Goal: Communication & Community: Answer question/provide support

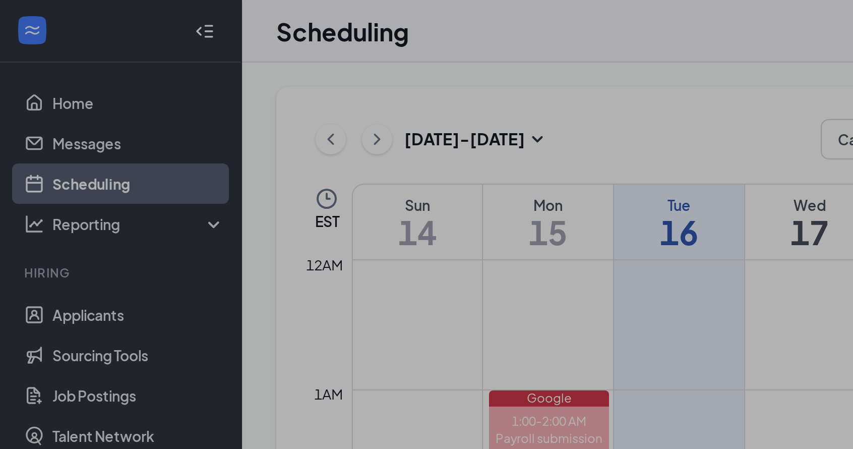
scroll to position [351, 0]
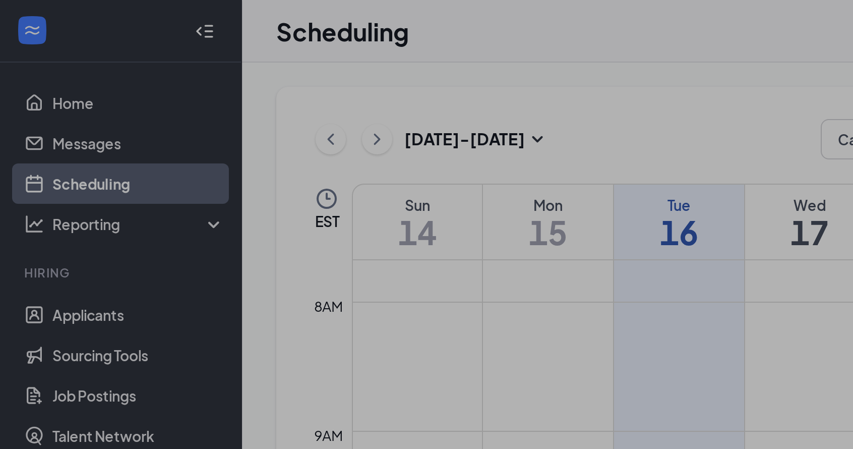
click at [503, 18] on img at bounding box center [502, 20] width 13 height 20
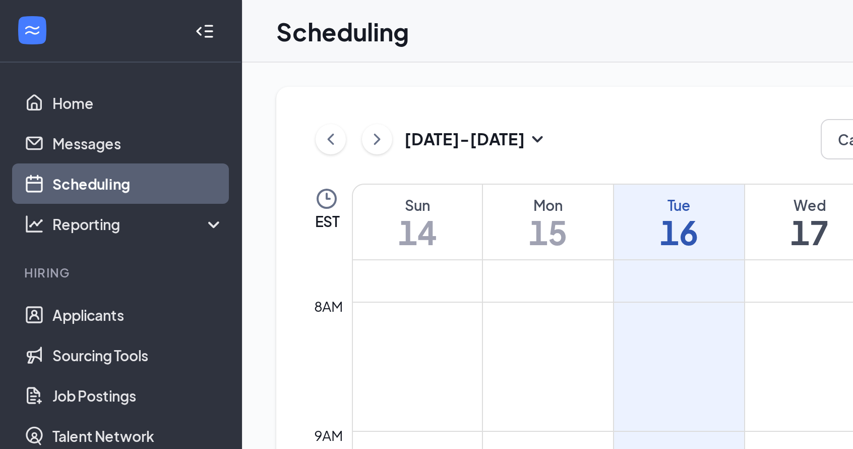
click at [673, 72] on button "back-button" at bounding box center [672, 65] width 24 height 24
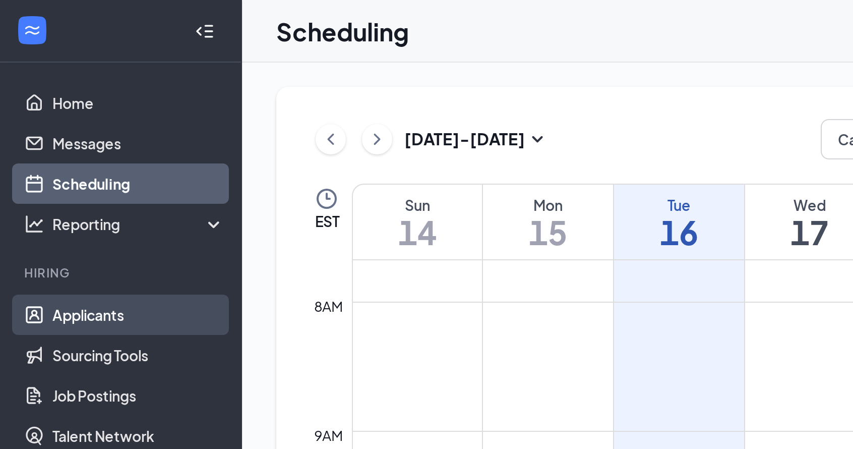
click at [51, 156] on link "Applicants" at bounding box center [69, 157] width 86 height 20
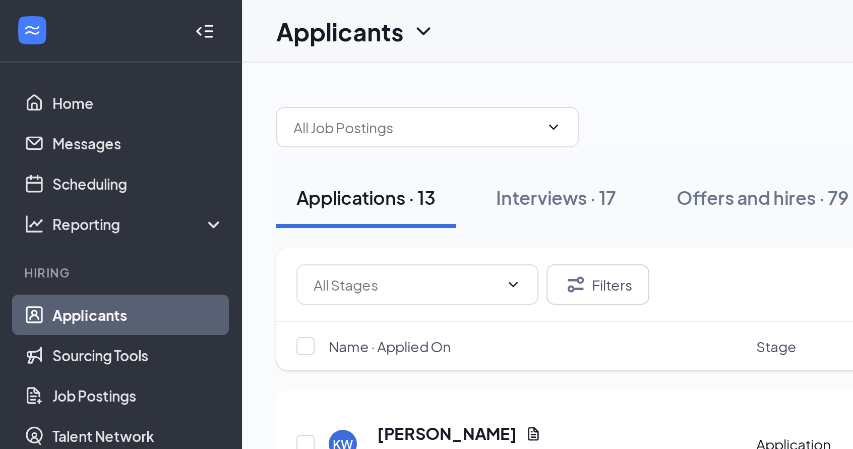
click at [764, 437] on icon "ChevronUp" at bounding box center [763, 436] width 12 height 12
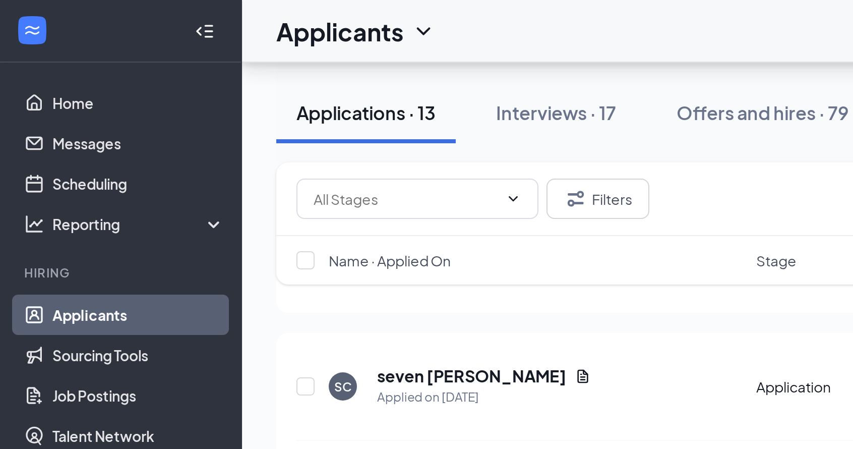
scroll to position [272, 0]
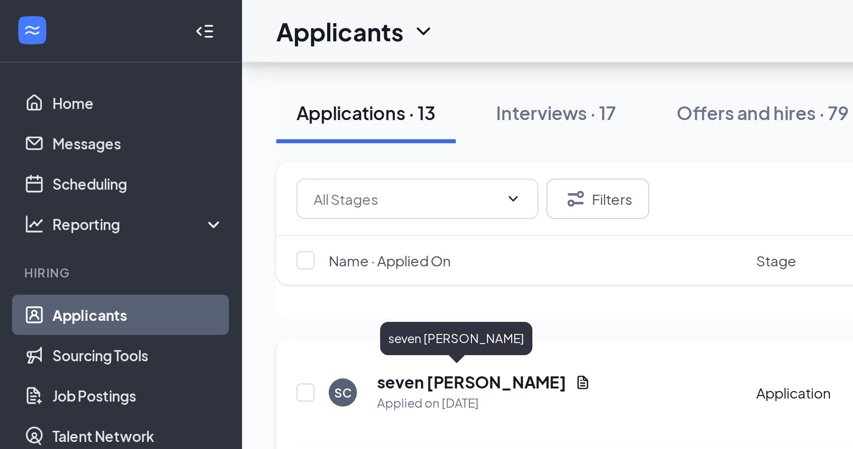
click at [208, 191] on h5 "seven [PERSON_NAME]" at bounding box center [236, 190] width 95 height 11
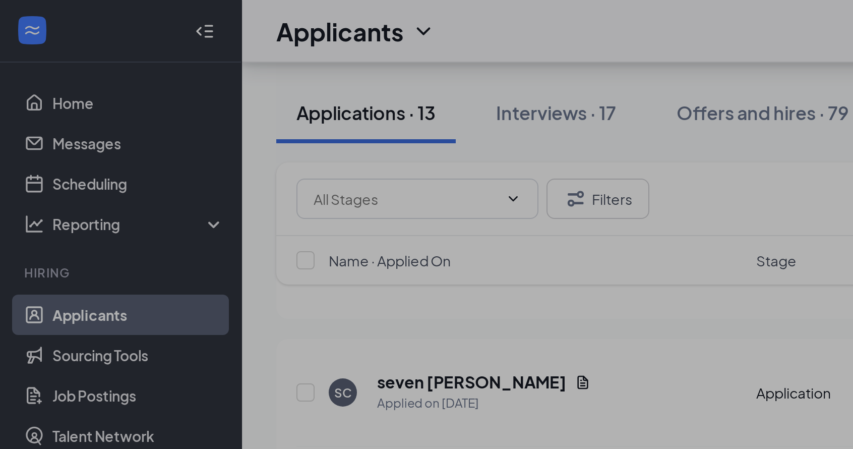
scroll to position [885, 0]
click at [602, 335] on div "da2ebf7aeae169b6c4dbc4e7e214da8f.pdf" at bounding box center [620, 339] width 141 height 8
click at [502, 19] on img at bounding box center [502, 20] width 13 height 20
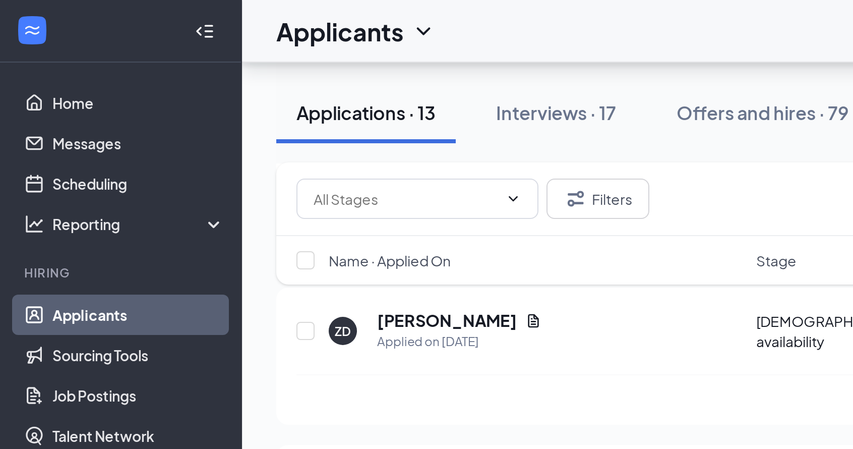
scroll to position [799, 0]
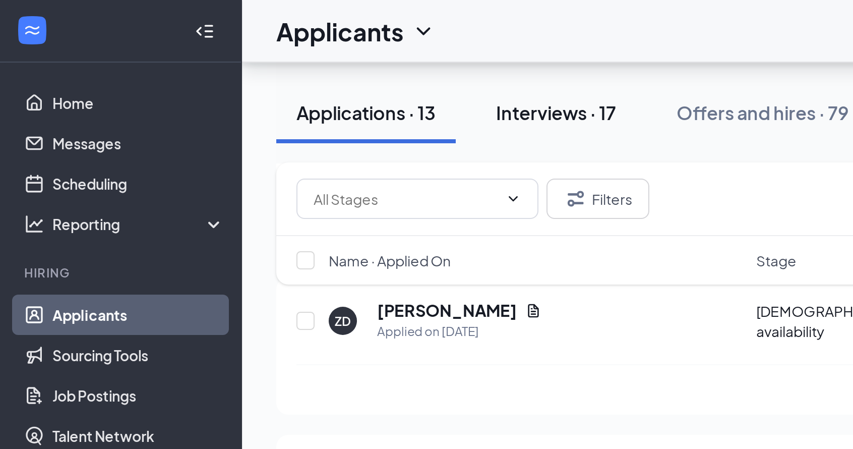
click at [279, 52] on div "Interviews · 17" at bounding box center [278, 56] width 60 height 13
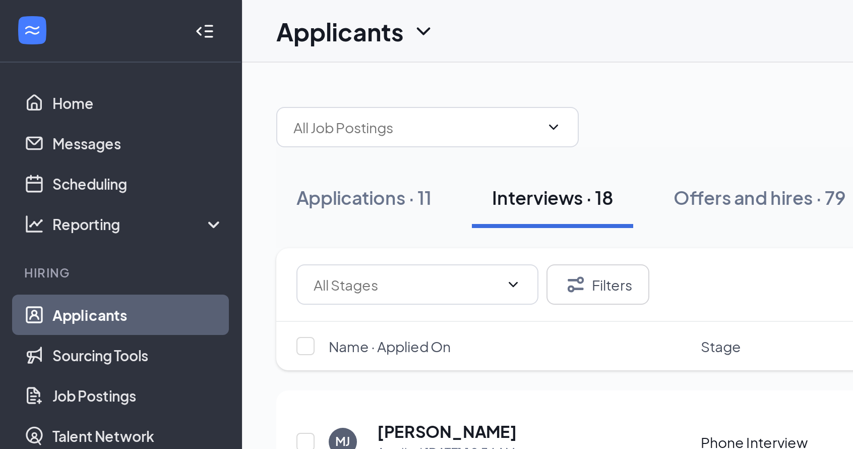
click at [764, 438] on icon "ChevronUp" at bounding box center [763, 436] width 12 height 12
click at [666, 182] on span "Applicants" at bounding box center [663, 182] width 36 height 9
click at [723, 181] on span "Team members" at bounding box center [737, 182] width 52 height 9
click at [693, 210] on span "[PERSON_NAME]" at bounding box center [690, 208] width 57 height 10
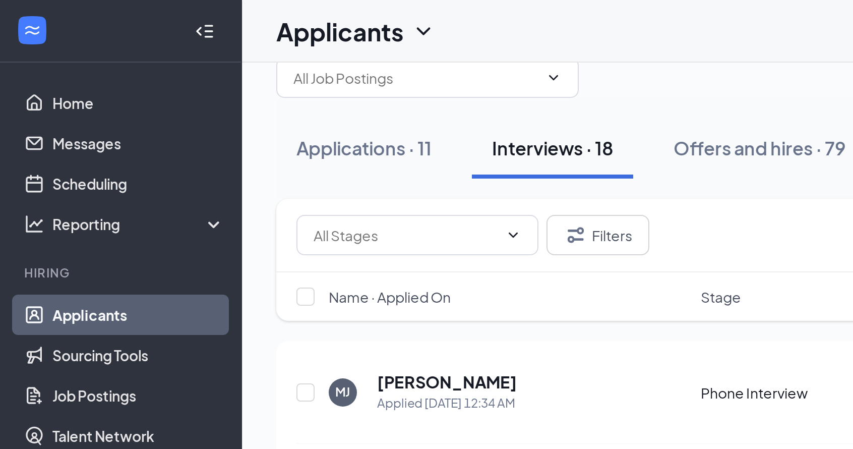
click at [482, 431] on textarea at bounding box center [523, 428] width 141 height 24
drag, startPoint x: 572, startPoint y: 418, endPoint x: 573, endPoint y: 426, distance: 8.1
click at [573, 426] on textarea "Hi Agnel, that makes more sense, I understand now what" at bounding box center [523, 423] width 141 height 34
type textarea "Hi Agnel, that makes more sense, My apologies for misunderstanding. 4-530 would…"
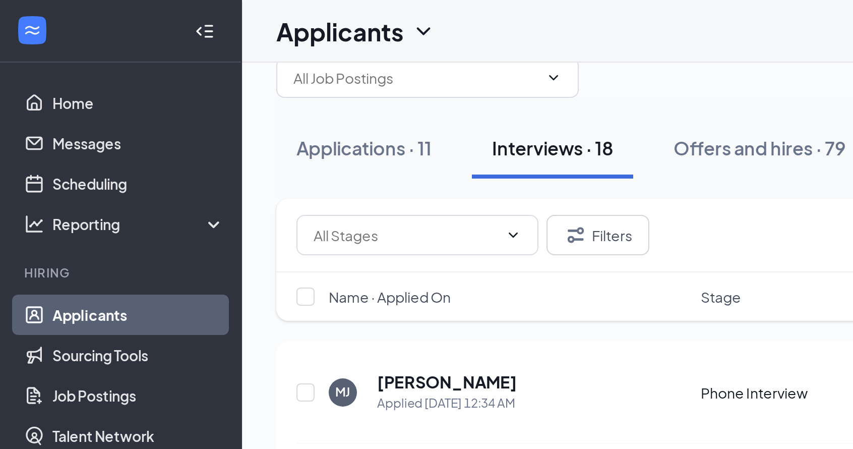
click at [601, 413] on icon "Plane" at bounding box center [604, 412] width 11 height 11
click at [601, 225] on icon "Cross" at bounding box center [599, 228] width 12 height 12
